Goal: Task Accomplishment & Management: Manage account settings

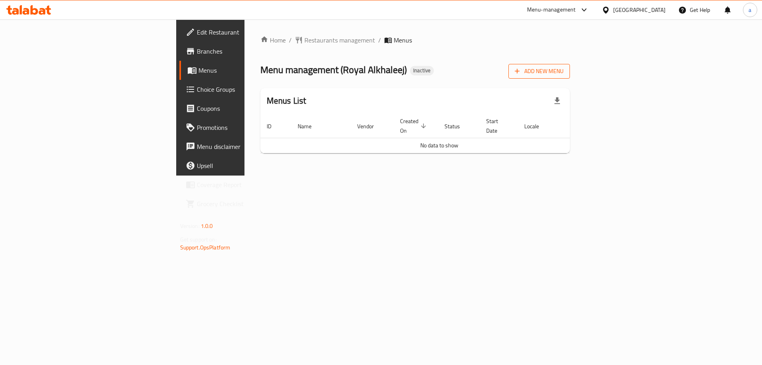
click at [563, 69] on span "Add New Menu" at bounding box center [539, 71] width 49 height 10
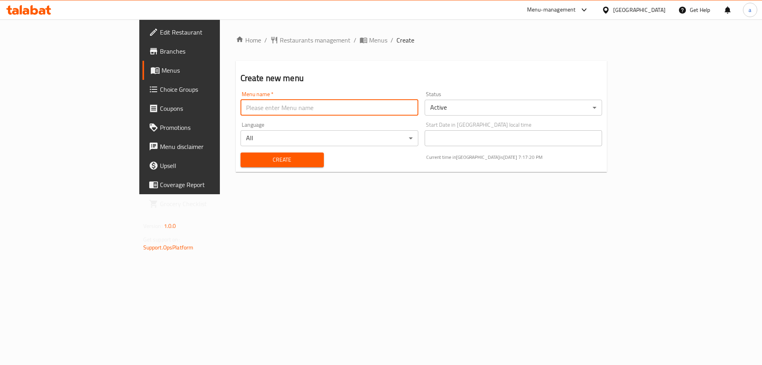
click at [367, 112] on input "text" at bounding box center [329, 108] width 178 height 16
type input "10/8"
click at [240, 152] on button "Create" at bounding box center [281, 159] width 83 height 15
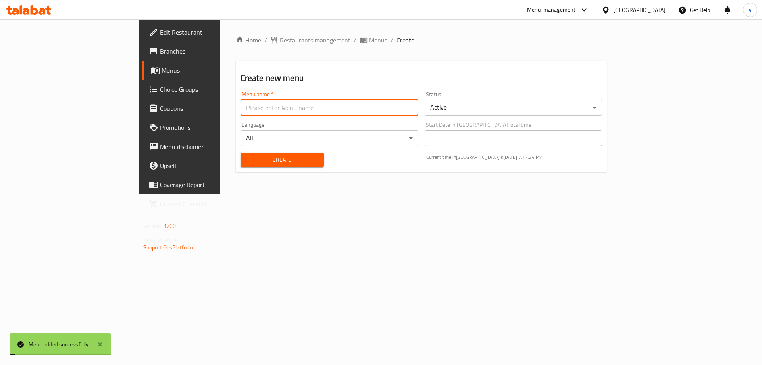
click at [369, 37] on span "Menus" at bounding box center [378, 40] width 18 height 10
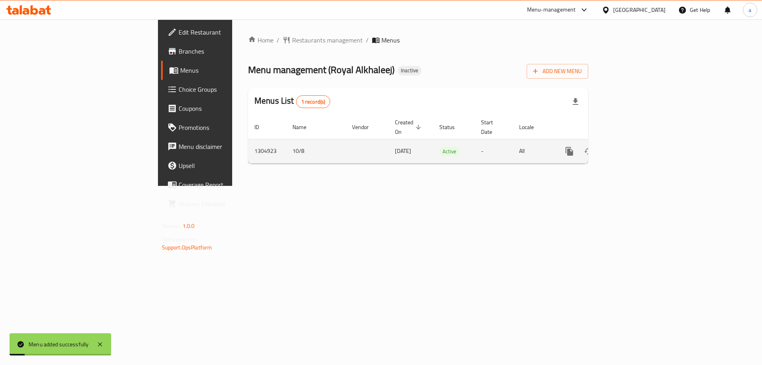
click at [631, 146] on icon "enhanced table" at bounding box center [627, 151] width 10 height 10
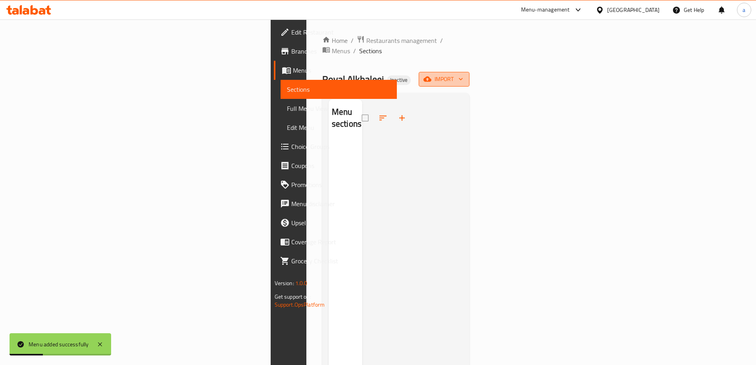
click at [463, 74] on span "import" at bounding box center [444, 79] width 38 height 10
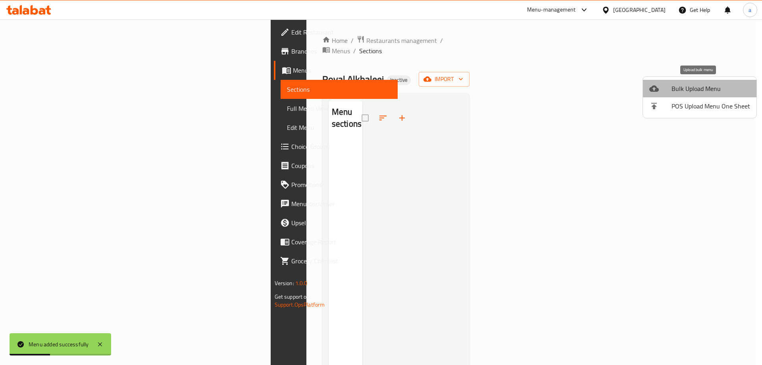
click at [713, 85] on span "Bulk Upload Menu" at bounding box center [710, 89] width 79 height 10
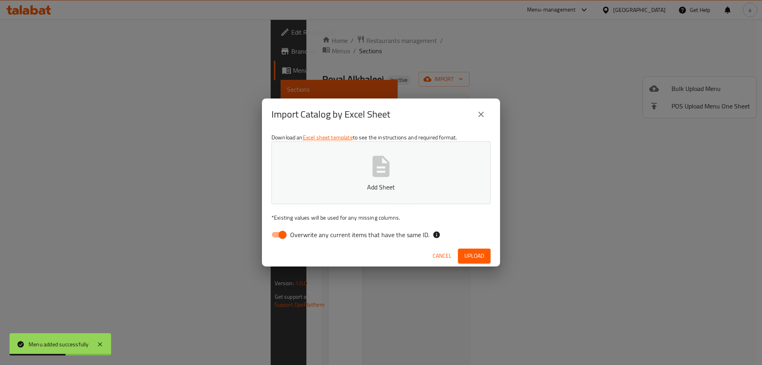
click at [337, 236] on span "Overwrite any current items that have the same ID." at bounding box center [359, 235] width 139 height 10
click at [305, 236] on input "Overwrite any current items that have the same ID." at bounding box center [282, 234] width 45 height 15
checkbox input "false"
click at [381, 183] on p "Add Sheet" at bounding box center [381, 187] width 194 height 10
click at [474, 254] on span "Upload" at bounding box center [474, 256] width 20 height 10
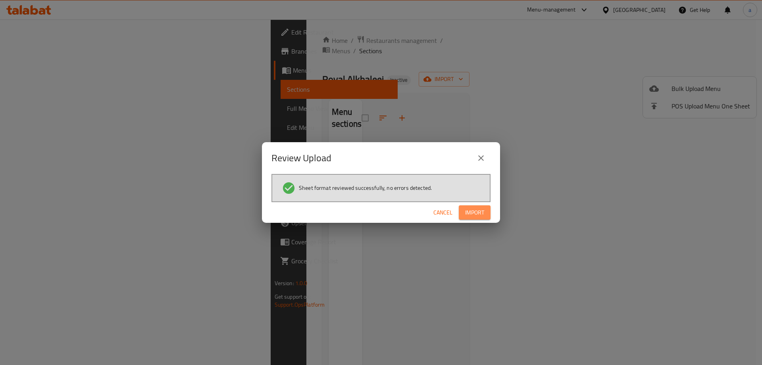
click at [483, 215] on span "Import" at bounding box center [474, 213] width 19 height 10
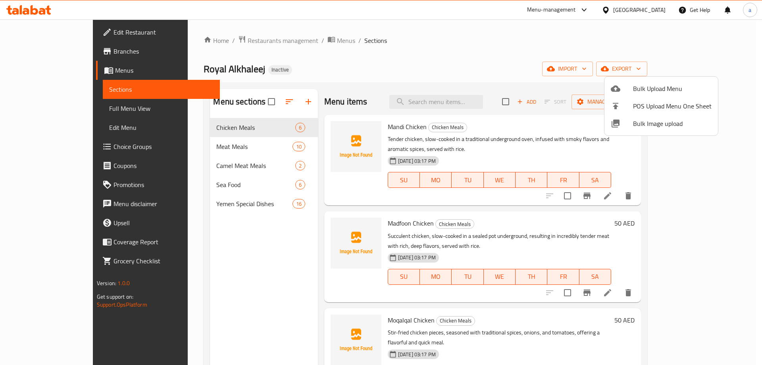
click at [58, 104] on div at bounding box center [381, 182] width 762 height 365
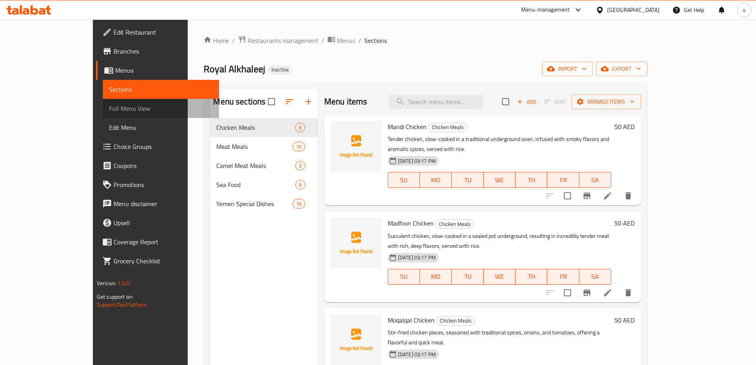
click at [109, 104] on span "Full Menu View" at bounding box center [161, 109] width 104 height 10
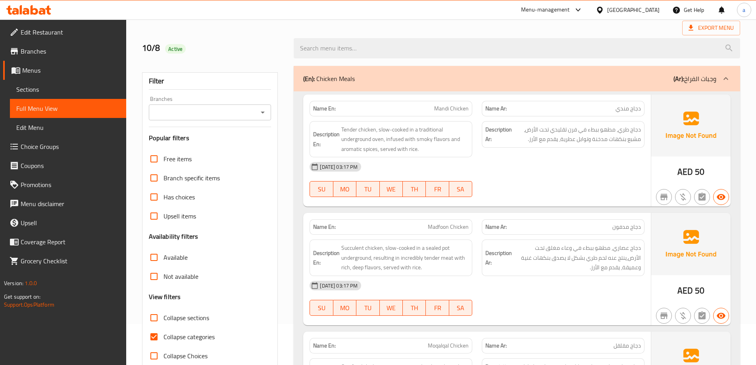
scroll to position [119, 0]
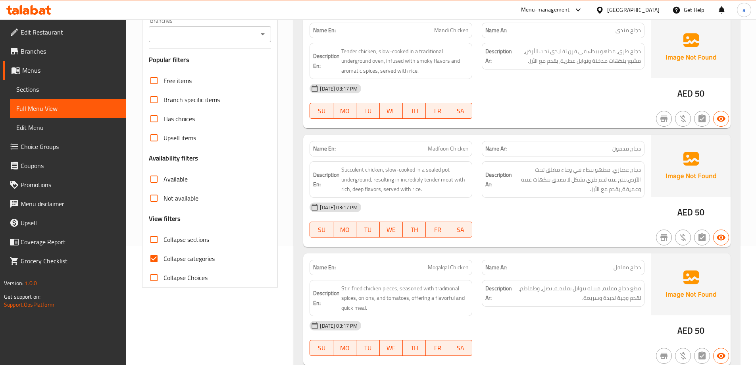
click at [169, 256] on span "Collapse categories" at bounding box center [188, 259] width 51 height 10
click at [163, 256] on input "Collapse categories" at bounding box center [153, 258] width 19 height 19
checkbox input "false"
click at [33, 85] on span "Sections" at bounding box center [68, 90] width 104 height 10
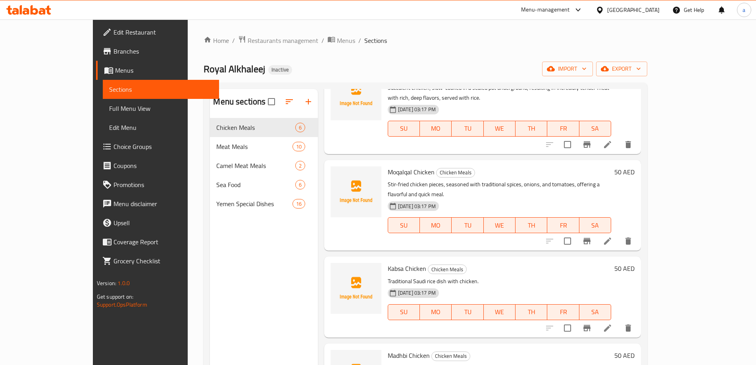
scroll to position [175, 0]
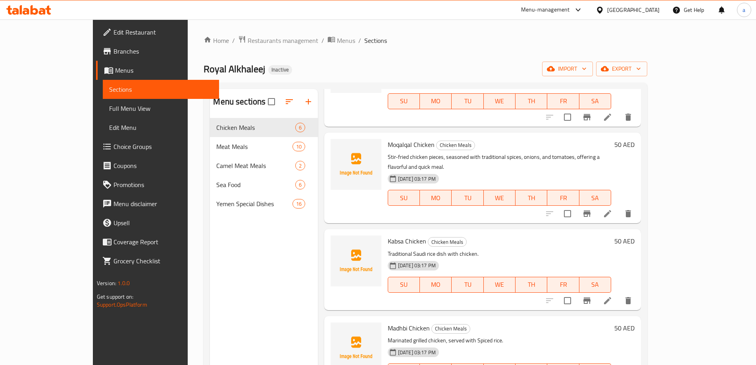
click at [612, 209] on icon at bounding box center [608, 214] width 10 height 10
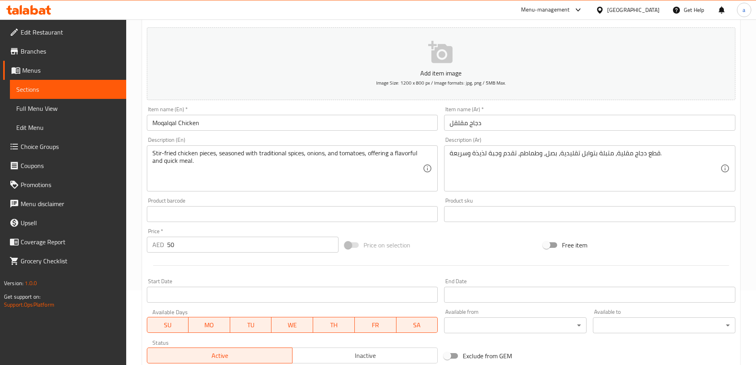
scroll to position [79, 0]
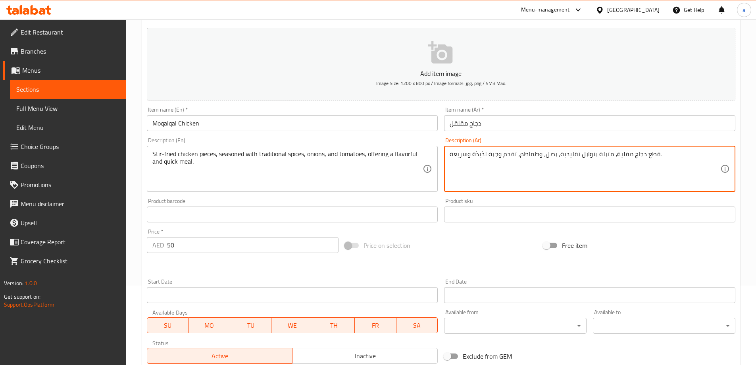
drag, startPoint x: 473, startPoint y: 154, endPoint x: 486, endPoint y: 158, distance: 12.9
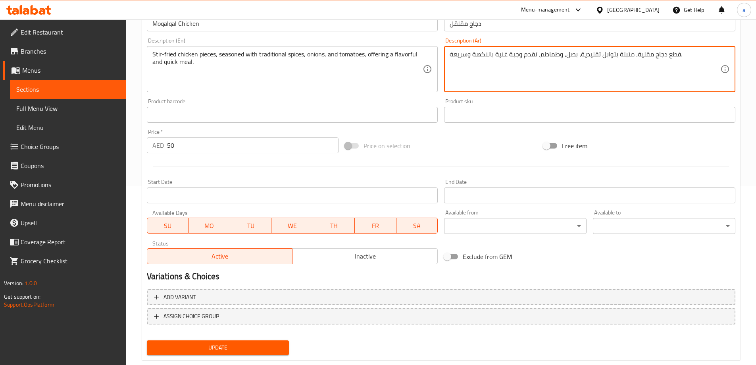
scroll to position [196, 0]
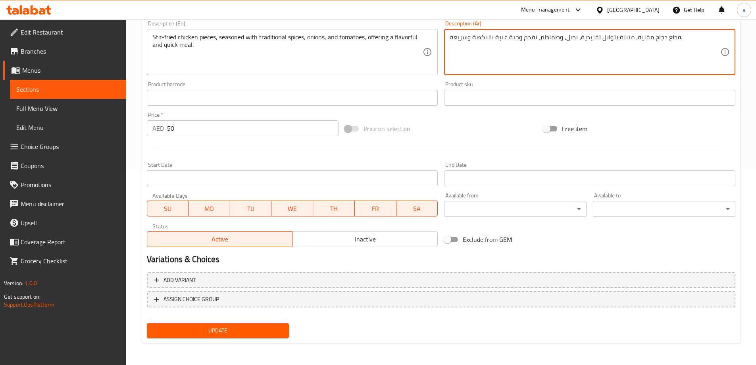
type textarea "قطع دجاج مقلية، متبلة بتوابل تقليدية، بصل، وطماطم، تقدم وجبة غنية بالنكهة وسريع…"
click at [213, 333] on span "Update" at bounding box center [218, 330] width 130 height 10
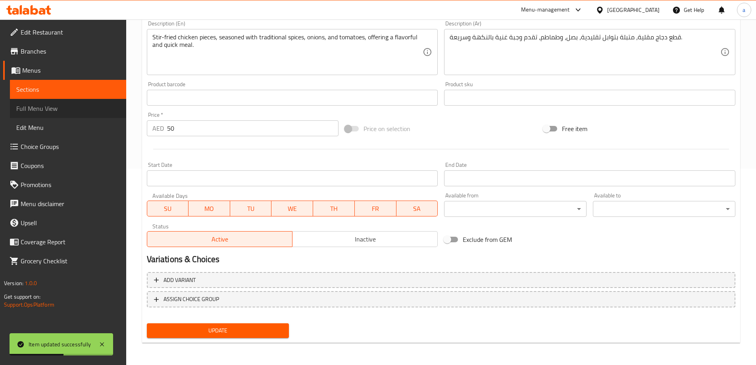
click at [81, 104] on span "Full Menu View" at bounding box center [68, 109] width 104 height 10
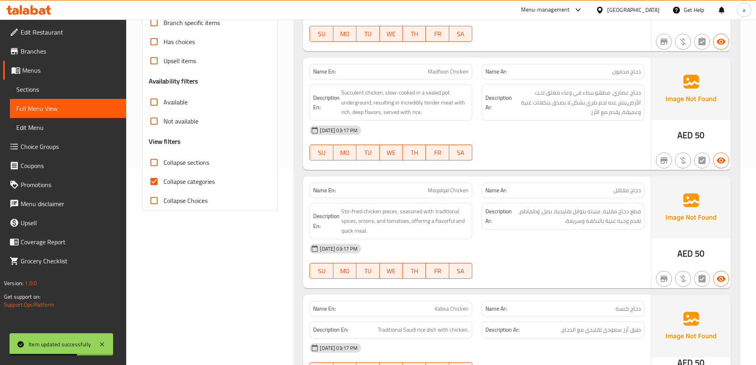
click at [174, 178] on span "Collapse categories" at bounding box center [188, 182] width 51 height 10
click at [163, 178] on input "Collapse categories" at bounding box center [153, 181] width 19 height 19
checkbox input "false"
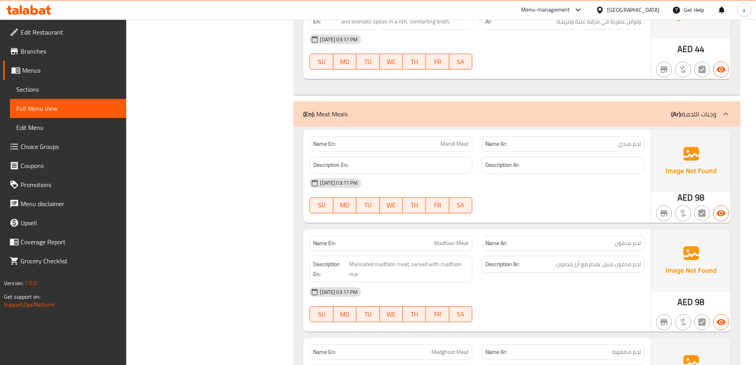
scroll to position [752, 0]
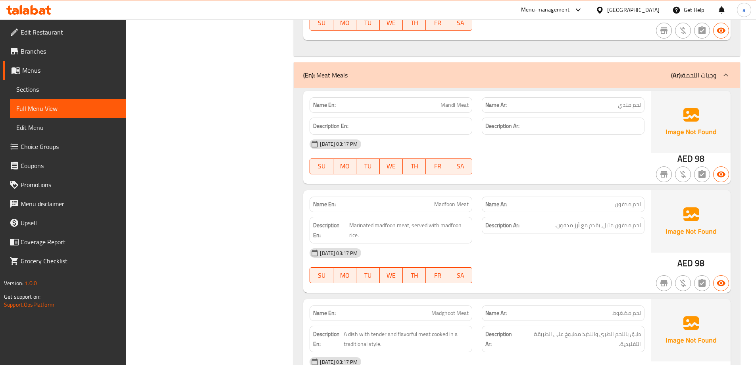
copy span "Mandi Meat"
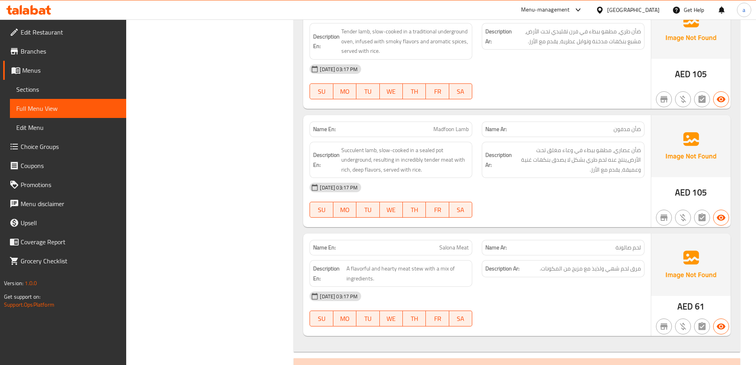
scroll to position [1704, 0]
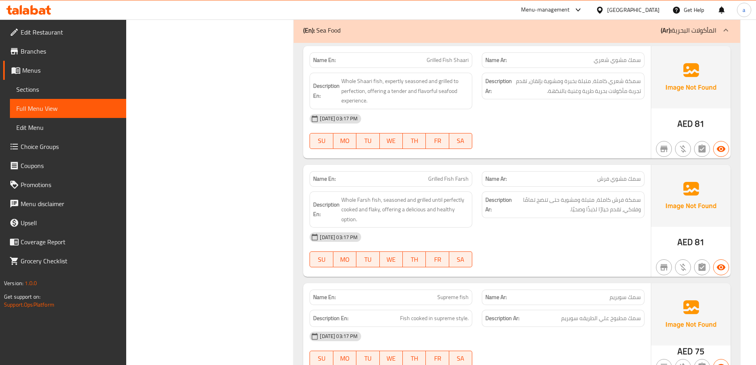
scroll to position [2259, 0]
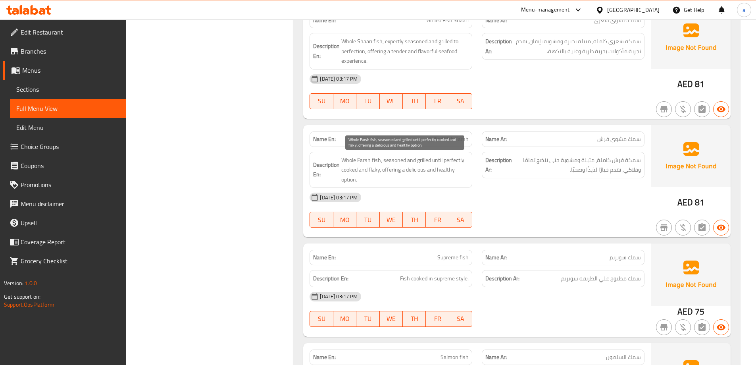
click at [354, 168] on span "Whole Farsh fish, seasoned and grilled until perfectly cooked and flaky, offeri…" at bounding box center [404, 169] width 127 height 29
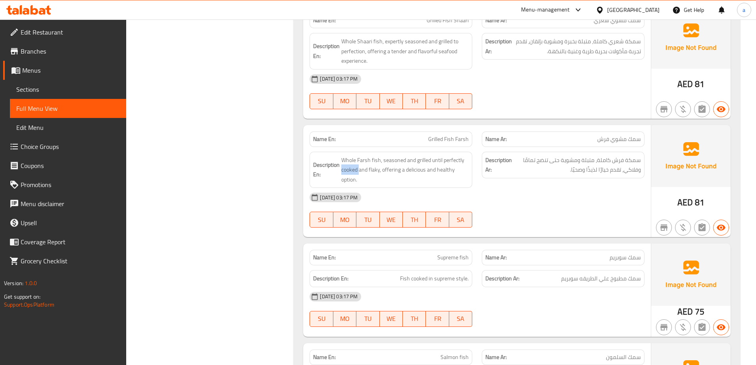
copy span "cooked"
click at [54, 90] on span "Sections" at bounding box center [68, 90] width 104 height 10
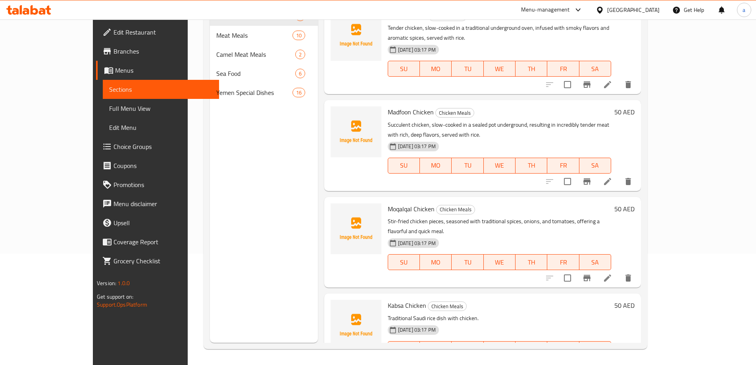
scroll to position [111, 0]
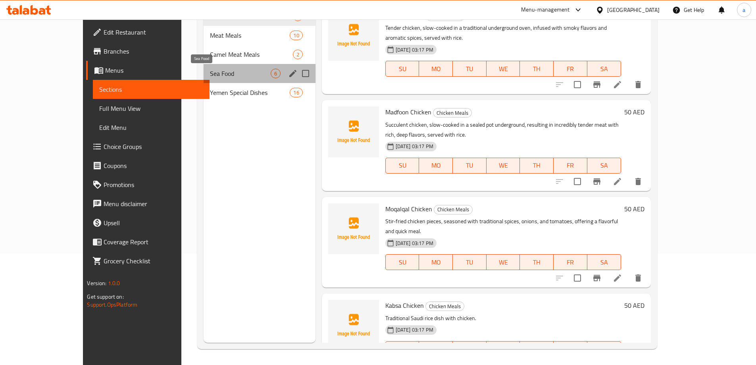
click at [210, 69] on span "Sea Food" at bounding box center [240, 74] width 60 height 10
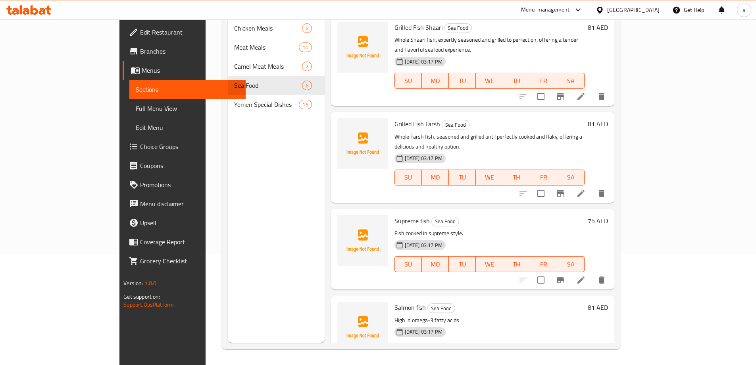
click at [592, 186] on li at bounding box center [581, 193] width 22 height 14
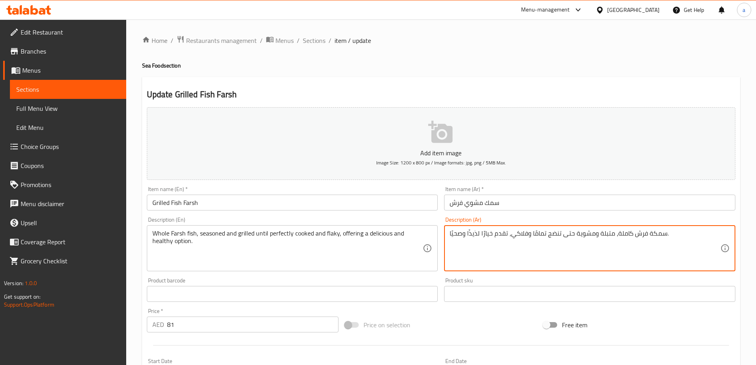
drag, startPoint x: 547, startPoint y: 235, endPoint x: 557, endPoint y: 237, distance: 9.7
click at [557, 237] on textarea "سمكة فرش كاملة، متبلة ومشوية حتى تنضج تمامًا وفلاكي، تقدم خيارًا لذيذًا وصحيًا." at bounding box center [585, 248] width 271 height 38
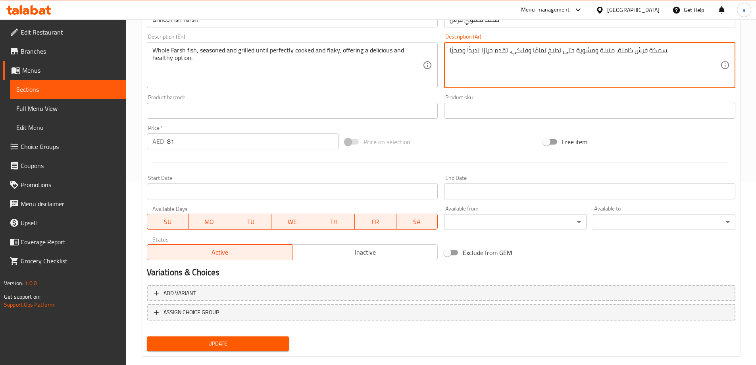
scroll to position [196, 0]
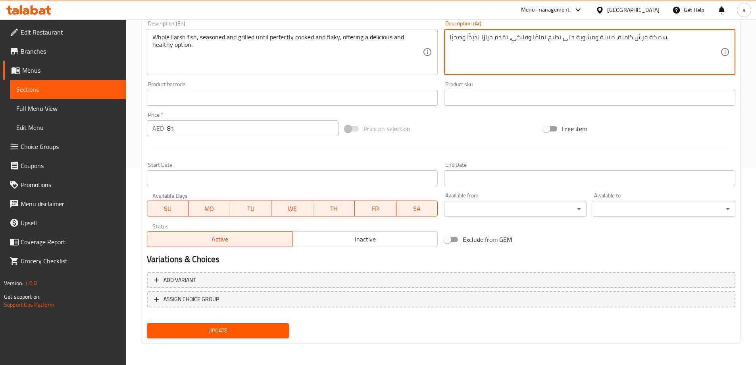
type textarea "سمكة فرش كاملة، متبلة ومشوية حتى تطبخ تمامًا وفلاكي، تقدم خيارًا لذيذًا وصحيًا."
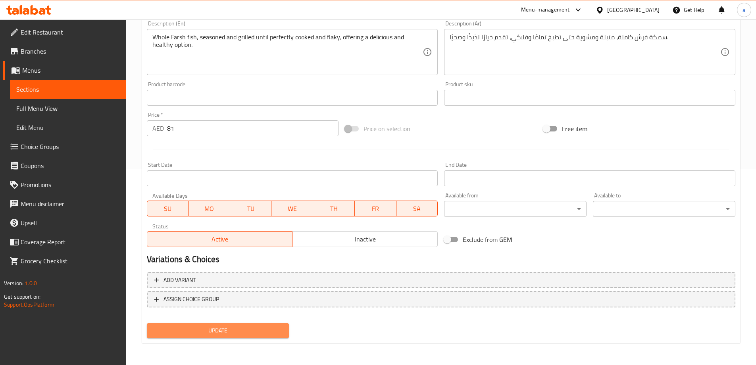
click at [227, 324] on button "Update" at bounding box center [218, 330] width 142 height 15
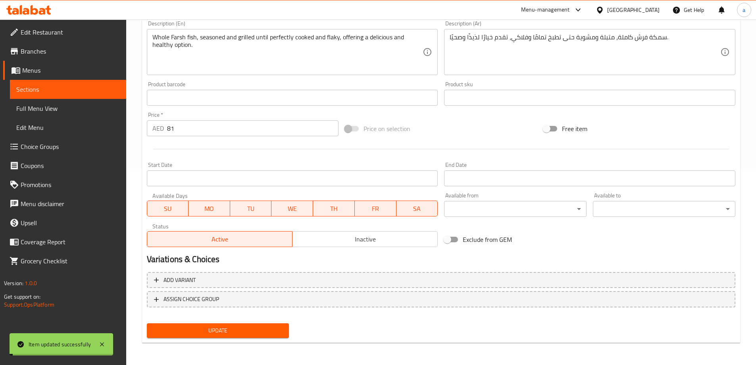
click at [84, 104] on span "Full Menu View" at bounding box center [68, 109] width 104 height 10
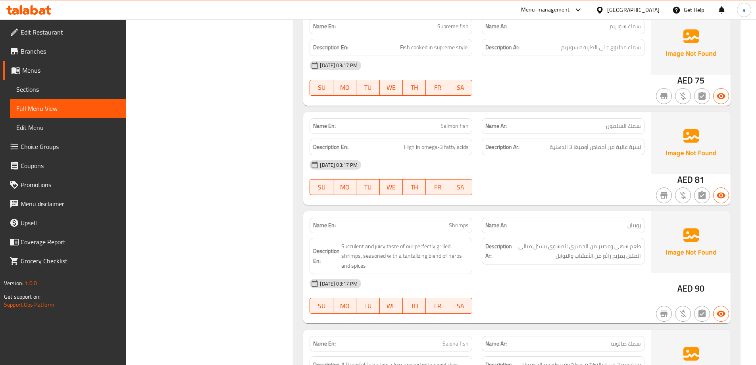
scroll to position [2500, 0]
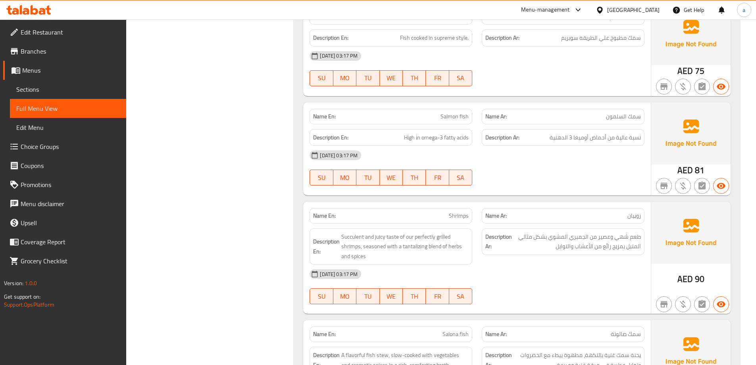
click at [60, 86] on span "Sections" at bounding box center [68, 90] width 104 height 10
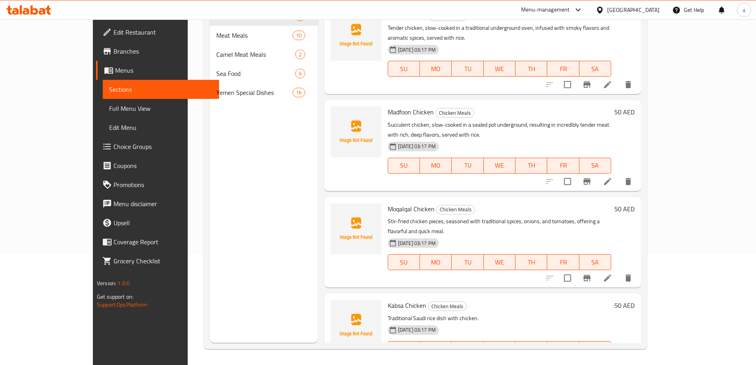
scroll to position [111, 0]
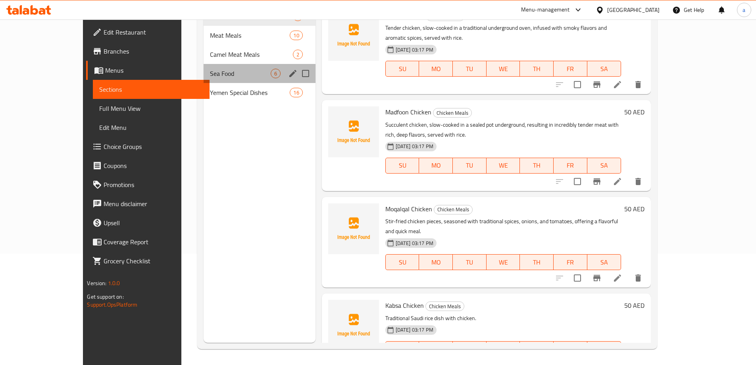
click at [204, 64] on div "Sea Food 6" at bounding box center [260, 73] width 112 height 19
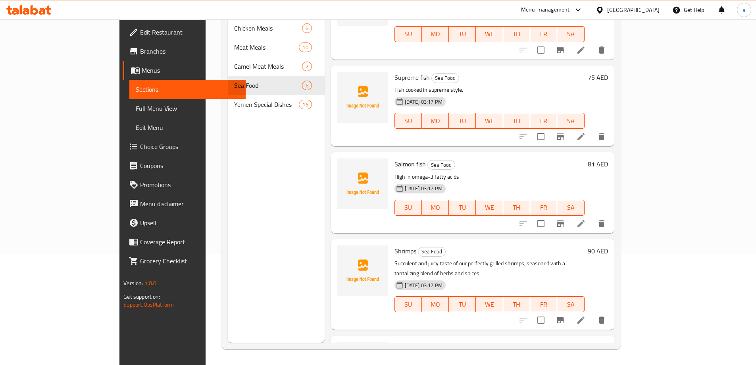
scroll to position [175, 0]
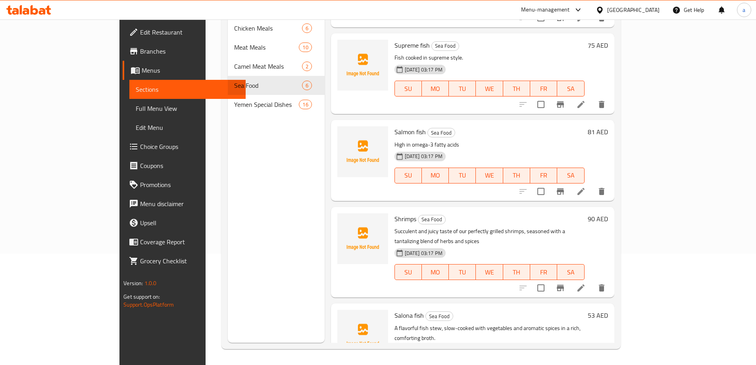
click at [592, 281] on li at bounding box center [581, 288] width 22 height 14
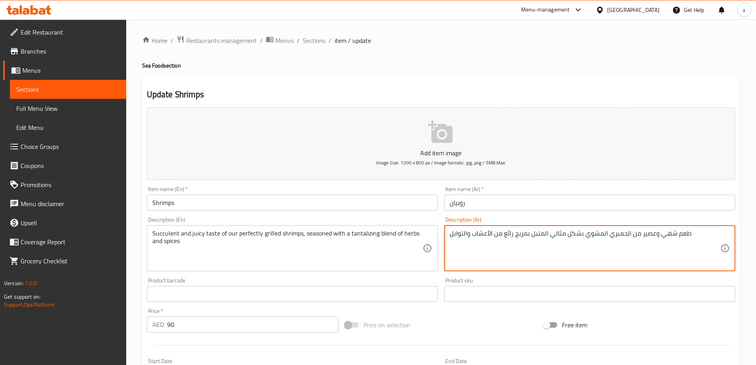
drag, startPoint x: 659, startPoint y: 236, endPoint x: 674, endPoint y: 237, distance: 15.5
drag, startPoint x: 642, startPoint y: 232, endPoint x: 654, endPoint y: 234, distance: 12.9
click at [654, 234] on textarea "طعم عصاري وعصير من الجمبري المشوي بشكل مثالي المتبل بمزيج رائع من الأعشاب والتو…" at bounding box center [585, 248] width 271 height 38
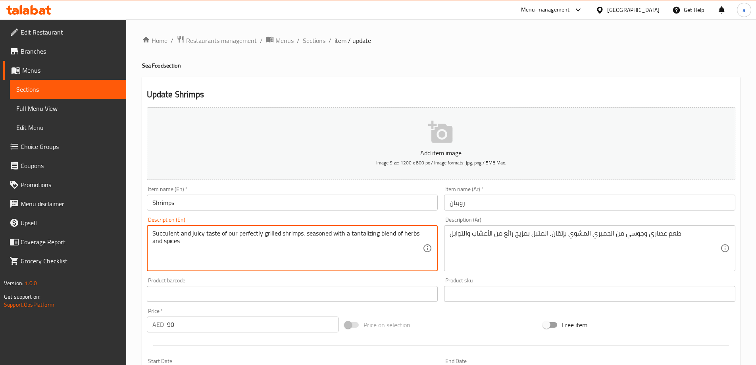
click at [359, 231] on textarea "Succulent and juicy taste of our perfectly grilled shrimps, seasoned with a tan…" at bounding box center [287, 248] width 271 height 38
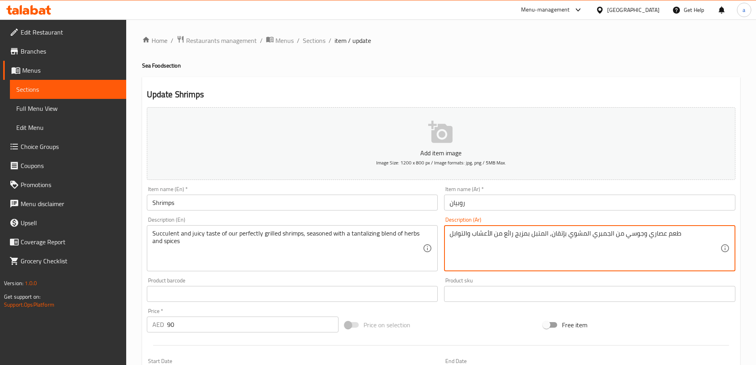
drag, startPoint x: 504, startPoint y: 236, endPoint x: 514, endPoint y: 242, distance: 12.5
drag, startPoint x: 598, startPoint y: 236, endPoint x: 615, endPoint y: 239, distance: 17.6
click at [615, 239] on textarea "طعم عصاري وجوسي من الجمبري المشوي بإتقان, المتبل بمزيج مغري من الأعشاب والتوابل" at bounding box center [585, 248] width 271 height 38
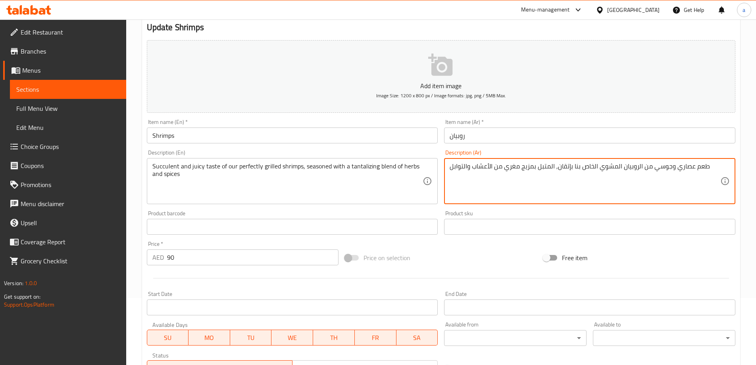
scroll to position [79, 0]
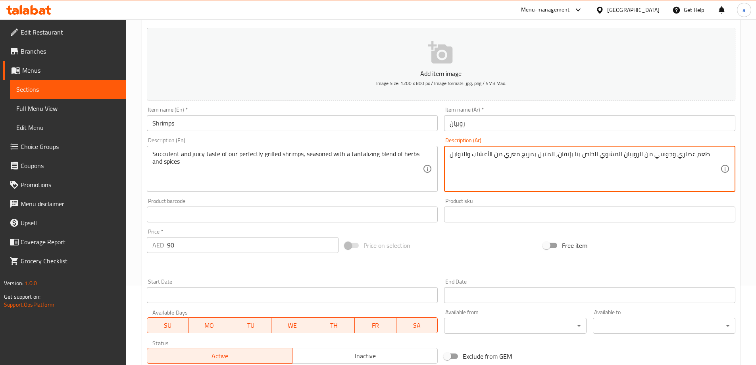
drag, startPoint x: 571, startPoint y: 153, endPoint x: 600, endPoint y: 160, distance: 29.3
click at [600, 160] on textarea "طعم عصاري وجوسي من الروبيان المشوي الخاص بنا بإتقان, المتبل بمزيج مغري من الأعش…" at bounding box center [585, 169] width 271 height 38
click at [596, 155] on textarea "طعم عصاري وجوسي من الروبيان المشوي بإتقان, المتبل بمزيج مغري من الأعشاب والتوابل" at bounding box center [585, 169] width 271 height 38
paste textarea "الخاص بنا"
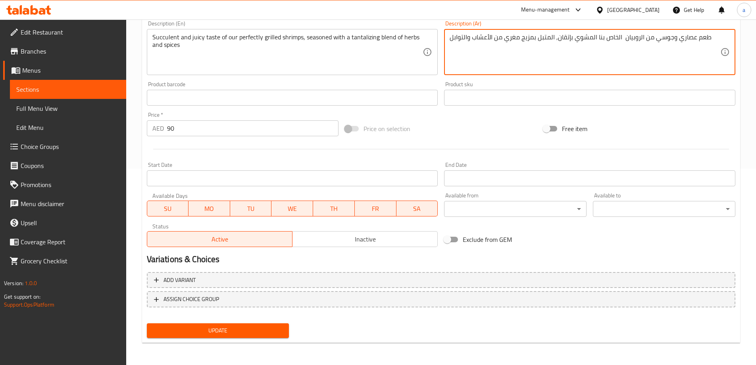
type textarea "طعم عصاري وجوسي من الروبيان الخاص بنا المشوي بإتقان, المتبل بمزيج مغري من الأعش…"
click at [243, 334] on span "Update" at bounding box center [218, 330] width 130 height 10
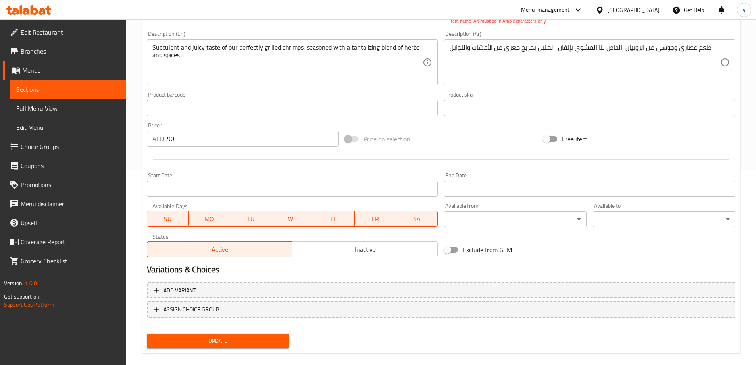
scroll to position [75, 0]
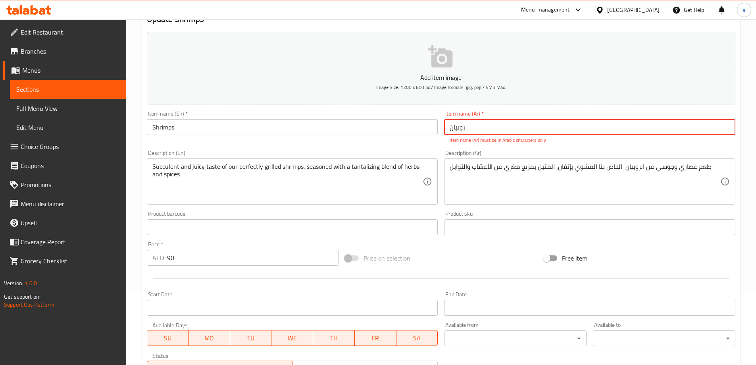
drag, startPoint x: 516, startPoint y: 126, endPoint x: 419, endPoint y: 135, distance: 97.6
click at [419, 135] on div "Add item image Image Size: 1200 x 800 px / Image formats: jpg, png / 5MB Max. I…" at bounding box center [441, 204] width 595 height 351
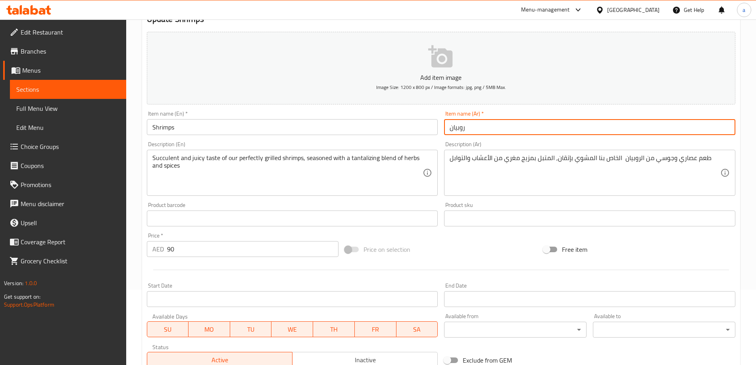
type input "روبيان"
click at [85, 102] on link "Full Menu View" at bounding box center [68, 108] width 116 height 19
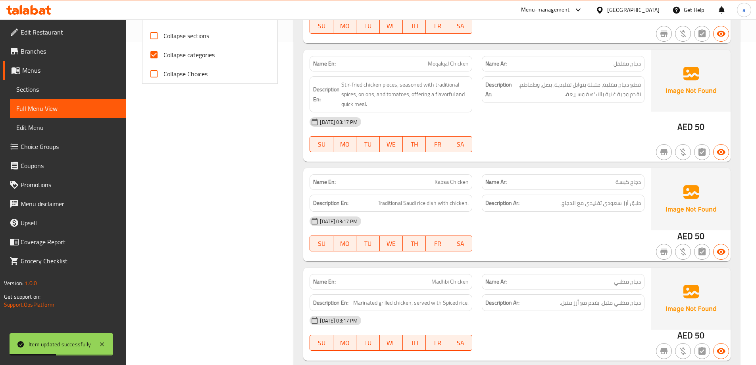
scroll to position [194, 0]
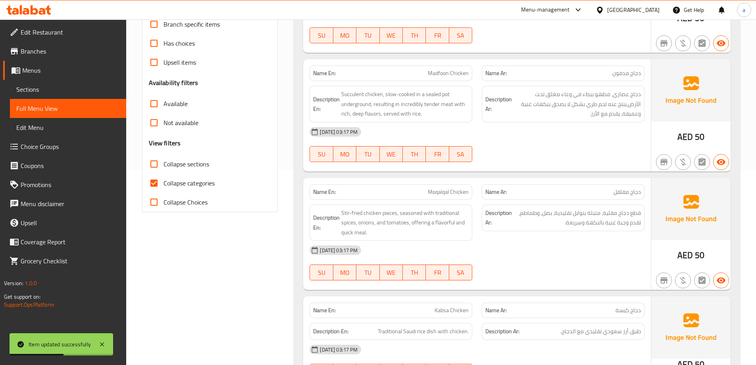
click at [174, 180] on span "Collapse categories" at bounding box center [188, 183] width 51 height 10
click at [163, 180] on input "Collapse categories" at bounding box center [153, 182] width 19 height 19
checkbox input "false"
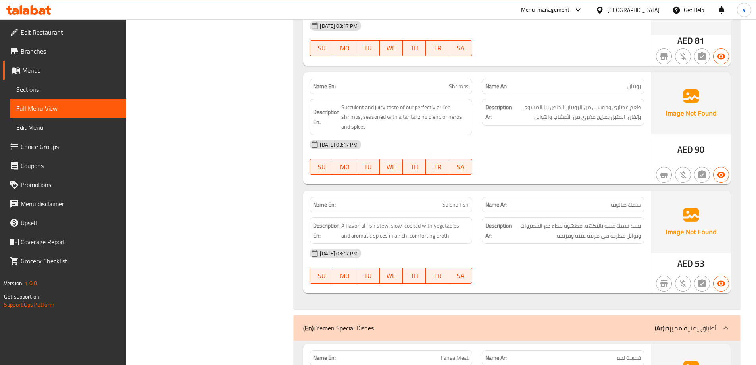
scroll to position [2615, 0]
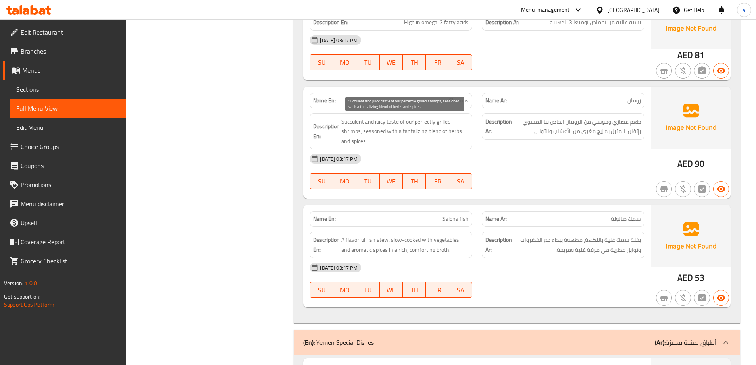
click at [421, 139] on span "Succulent and juicy taste of our perfectly grilled shrimps, seasoned with a tan…" at bounding box center [404, 131] width 127 height 29
click at [424, 126] on span "Succulent and juicy taste of our perfectly grilled shrimps, seasoned with a tan…" at bounding box center [404, 131] width 127 height 29
copy span "Succulent and juicy taste of our perfectly grilled shrimps, seasoned with a tan…"
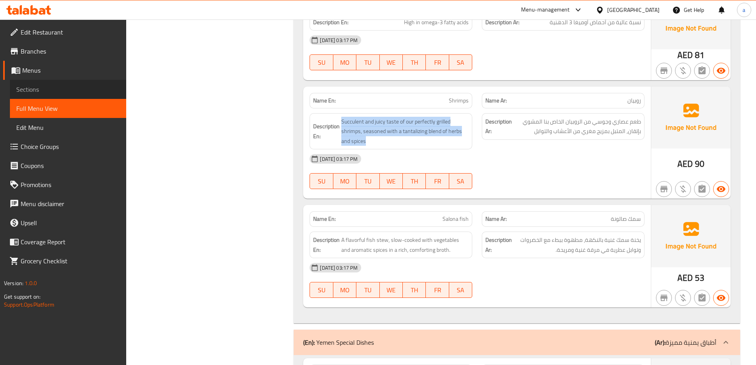
click at [56, 88] on span "Sections" at bounding box center [68, 90] width 104 height 10
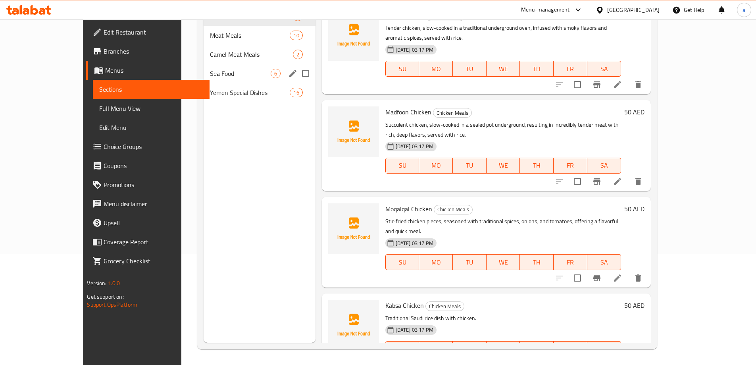
click at [204, 82] on div "Sea Food 6" at bounding box center [260, 73] width 112 height 19
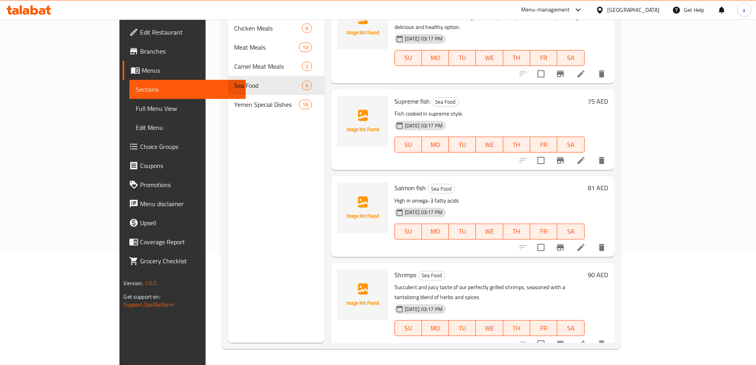
scroll to position [175, 0]
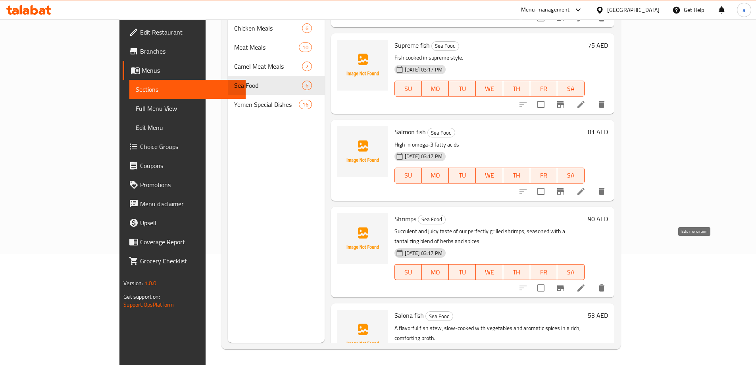
click at [586, 283] on icon at bounding box center [581, 288] width 10 height 10
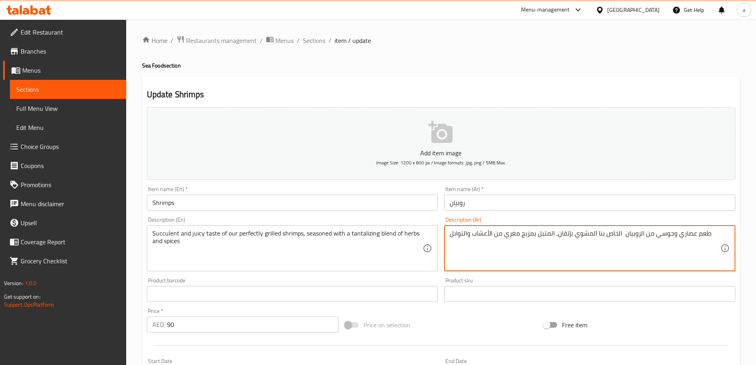
click at [573, 242] on textarea "طعم عصاري وجوسي من الروبيان الخاص بنا المشوي بإتقان, المتبل بمزيج مغري من الأعش…" at bounding box center [585, 248] width 271 height 38
paste textarea "هي وعصير من الجمبري المشوي بشكل مثالي المتبل بمزيج رائع"
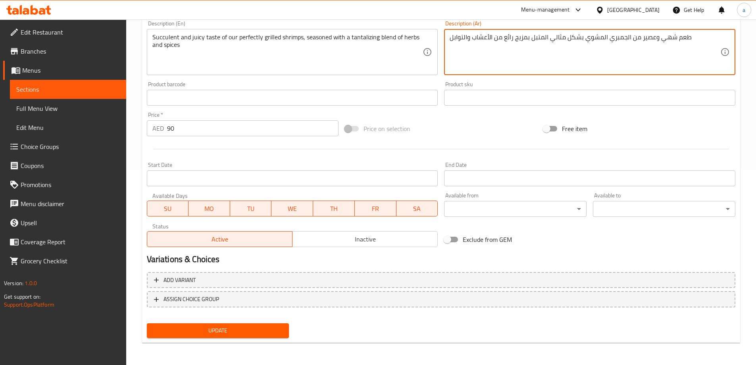
type textarea "طعم شهي وعصير من الجمبري المشوي بشكل مثالي المتبل بمزيج رائع من الأعشاب والتوابل"
click at [246, 330] on span "Update" at bounding box center [218, 330] width 130 height 10
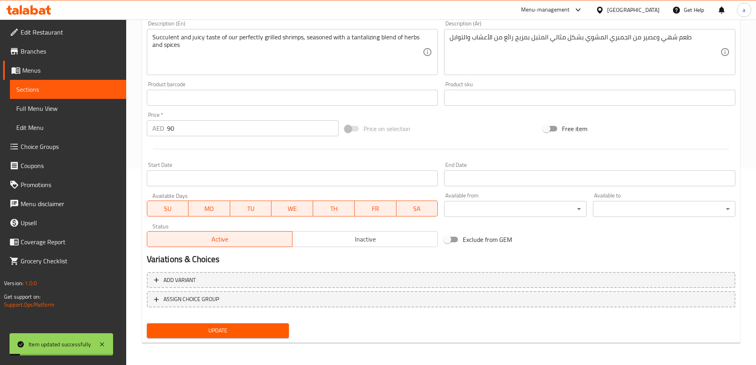
click at [56, 110] on span "Full Menu View" at bounding box center [68, 109] width 104 height 10
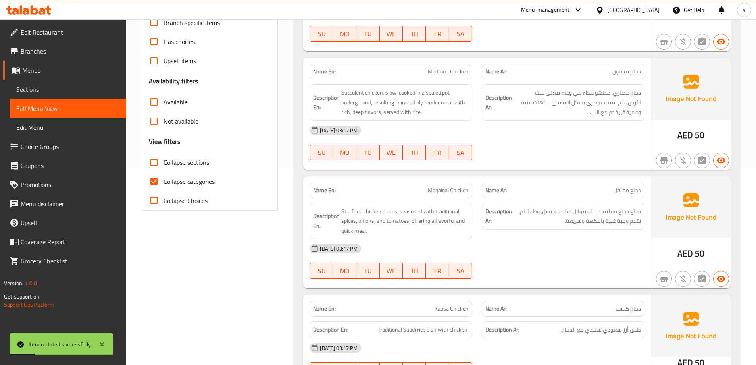
click at [190, 181] on span "Collapse categories" at bounding box center [188, 182] width 51 height 10
click at [163, 181] on input "Collapse categories" at bounding box center [153, 181] width 19 height 19
checkbox input "false"
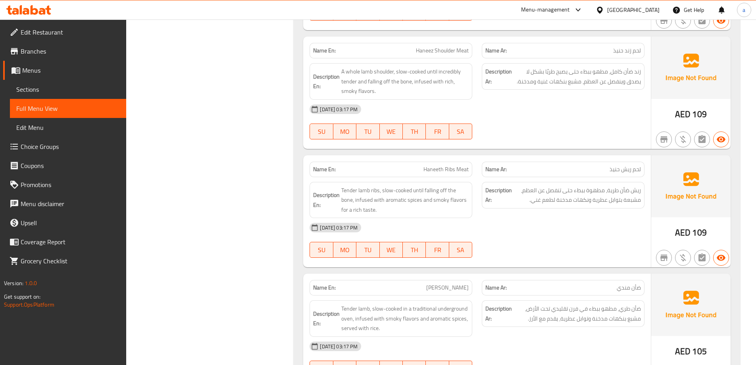
scroll to position [1102, 0]
